Goal: Task Accomplishment & Management: Manage account settings

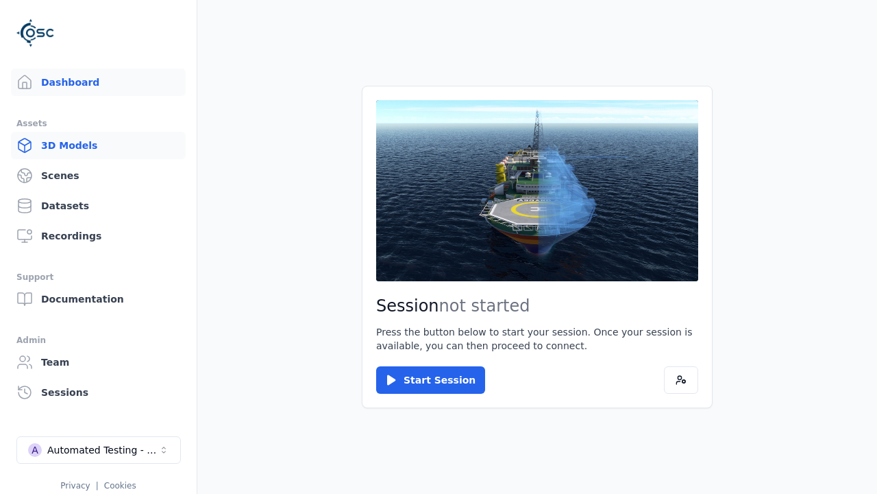
click at [93, 145] on link "3D Models" at bounding box center [98, 145] width 175 height 27
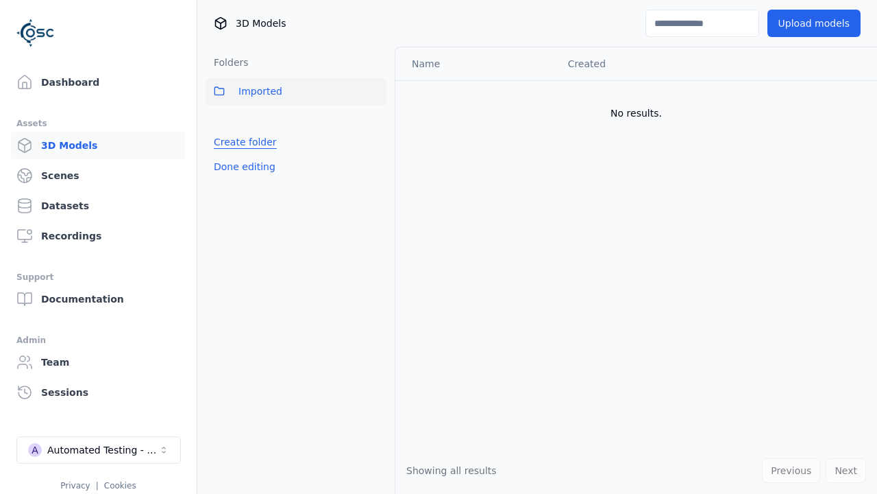
click at [242, 142] on link "Create folder" at bounding box center [245, 142] width 63 height 14
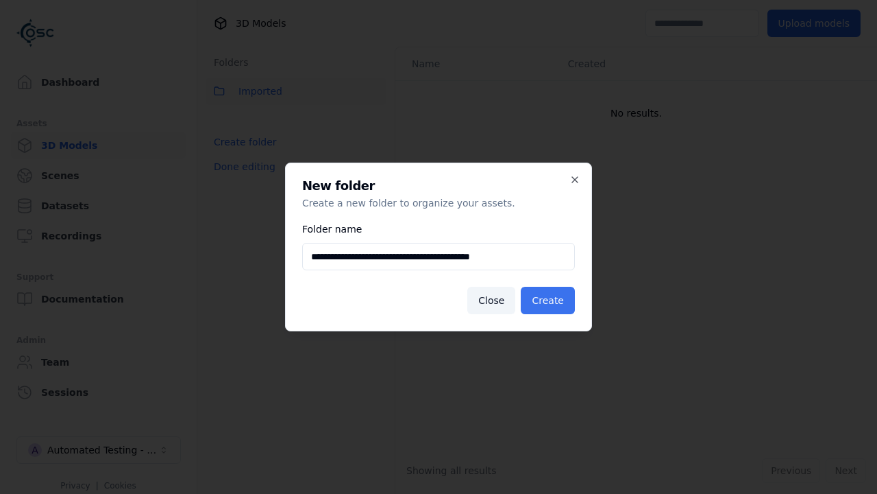
type input "**********"
click at [550, 300] on button "Create" at bounding box center [548, 300] width 54 height 27
click at [242, 179] on button "Done editing" at bounding box center [245, 166] width 78 height 25
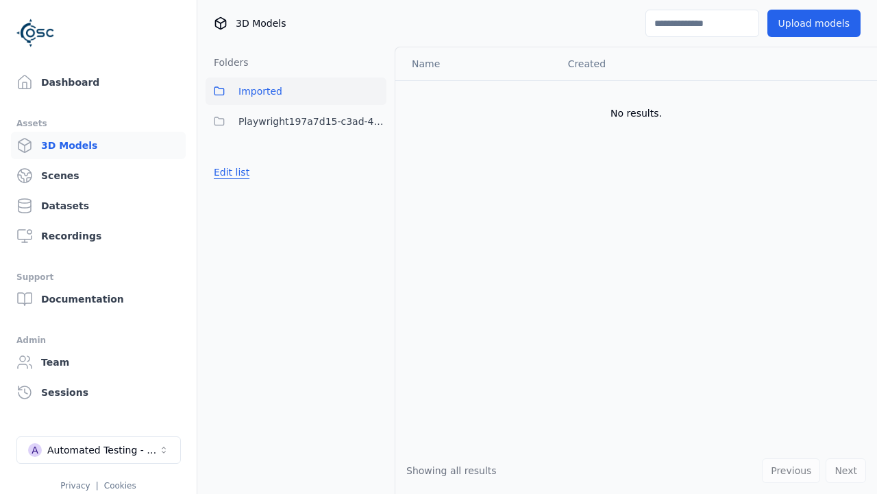
click at [230, 172] on button "Edit list" at bounding box center [232, 172] width 52 height 25
click at [376, 121] on html "Support Dashboard Assets 3D Models Scenes Datasets Recordings Support Documenta…" at bounding box center [438, 247] width 877 height 494
click at [375, 171] on div "Rename" at bounding box center [381, 171] width 92 height 22
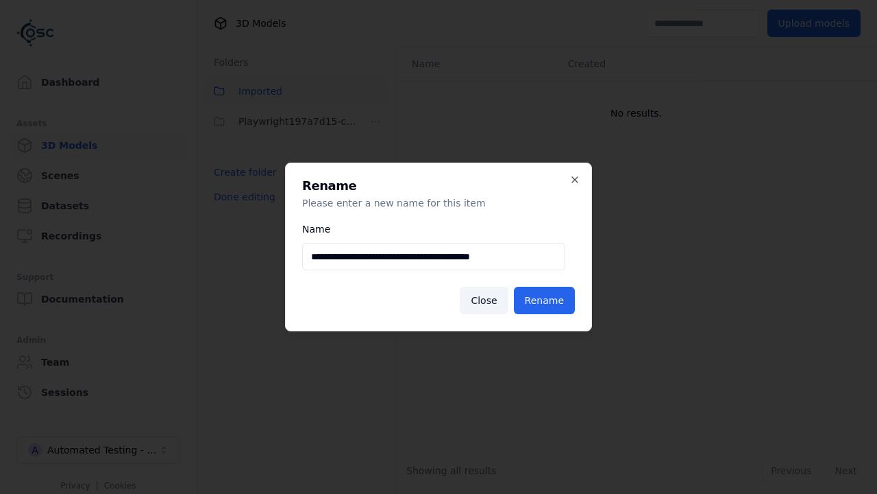
click at [433, 256] on input "**********" at bounding box center [433, 256] width 263 height 27
type input "**********"
click at [546, 300] on button "Rename" at bounding box center [544, 300] width 61 height 27
click at [242, 197] on button "Done editing" at bounding box center [245, 196] width 78 height 25
click at [230, 184] on button "Done editing" at bounding box center [245, 196] width 78 height 25
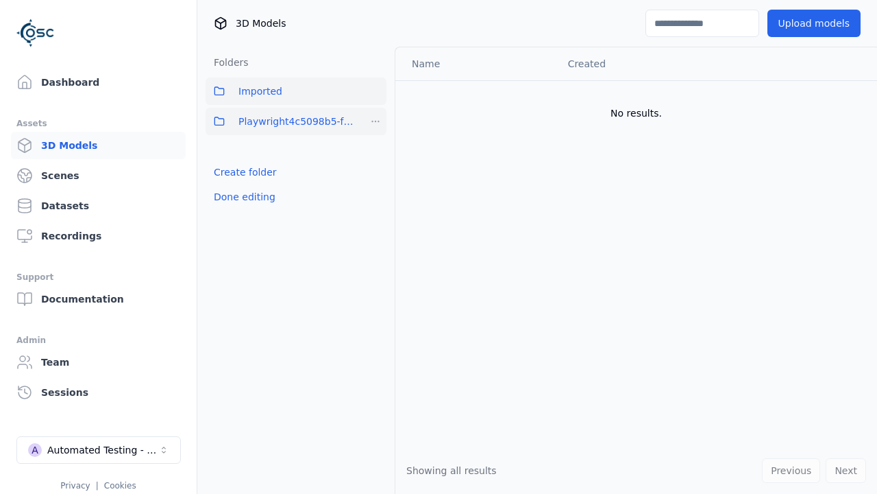
click at [376, 121] on html "Support Dashboard Assets 3D Models Scenes Datasets Recordings Support Documenta…" at bounding box center [438, 247] width 877 height 494
click at [375, 193] on div "Delete" at bounding box center [381, 193] width 92 height 22
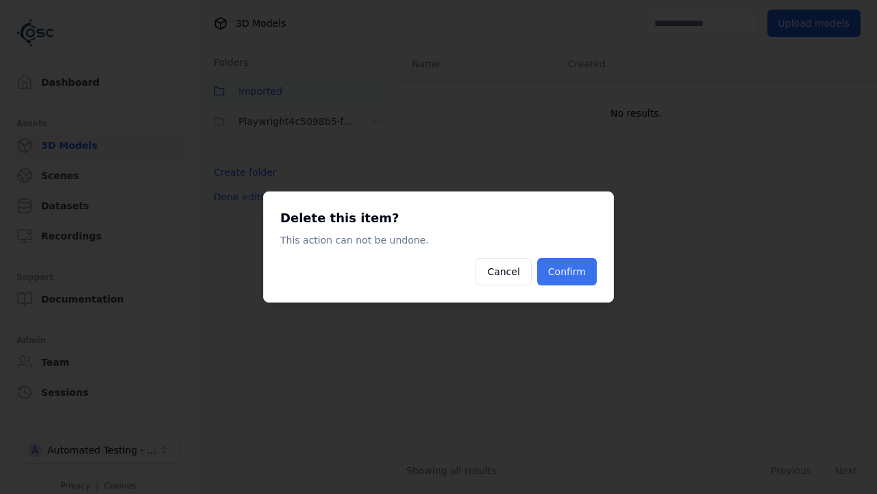
click at [568, 271] on button "Confirm" at bounding box center [567, 271] width 60 height 27
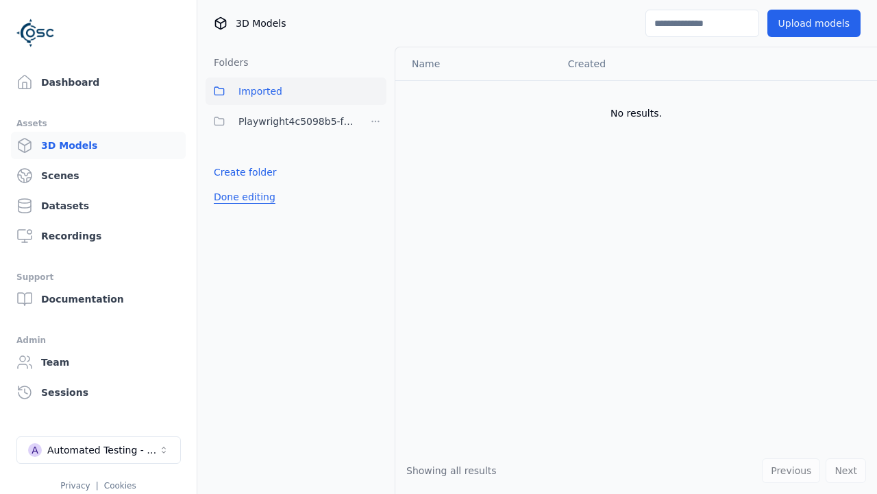
click at [242, 197] on button "Done editing" at bounding box center [245, 196] width 78 height 25
